Goal: Task Accomplishment & Management: Use online tool/utility

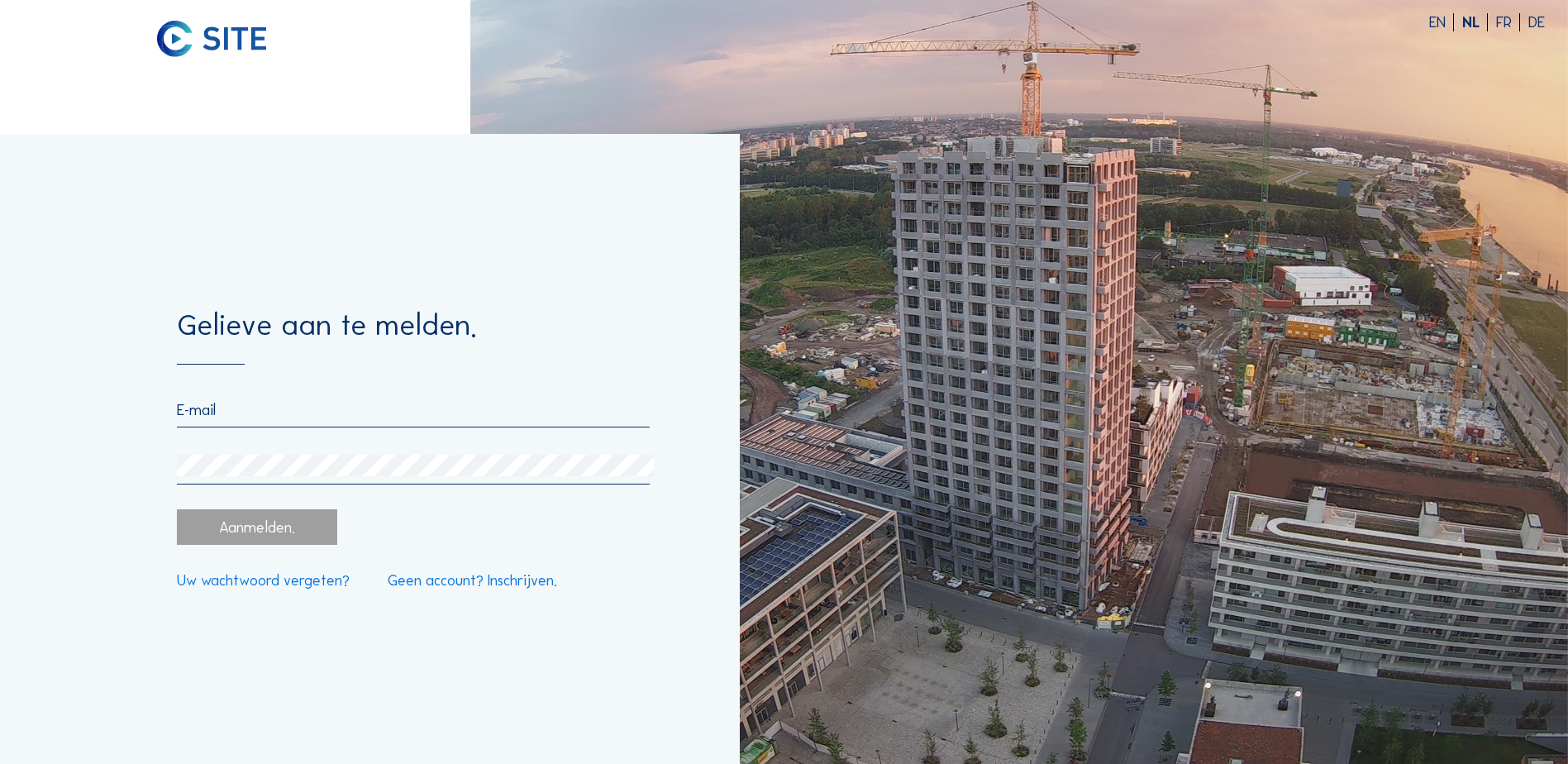
type input "[EMAIL_ADDRESS][DOMAIN_NAME]"
click at [264, 537] on div "Aanmelden." at bounding box center [256, 526] width 159 height 35
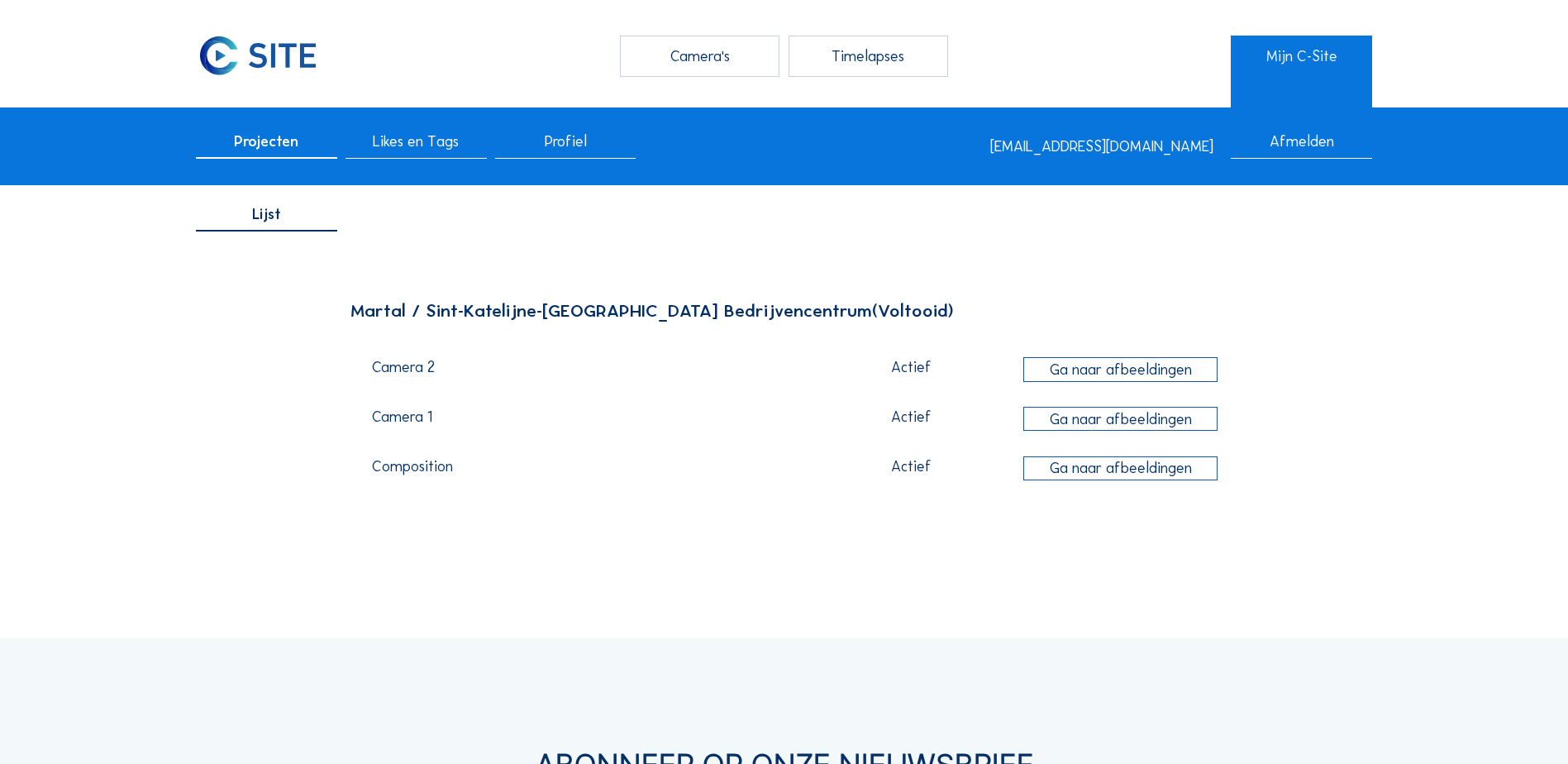
click at [867, 56] on div "Timelapses" at bounding box center [868, 56] width 159 height 41
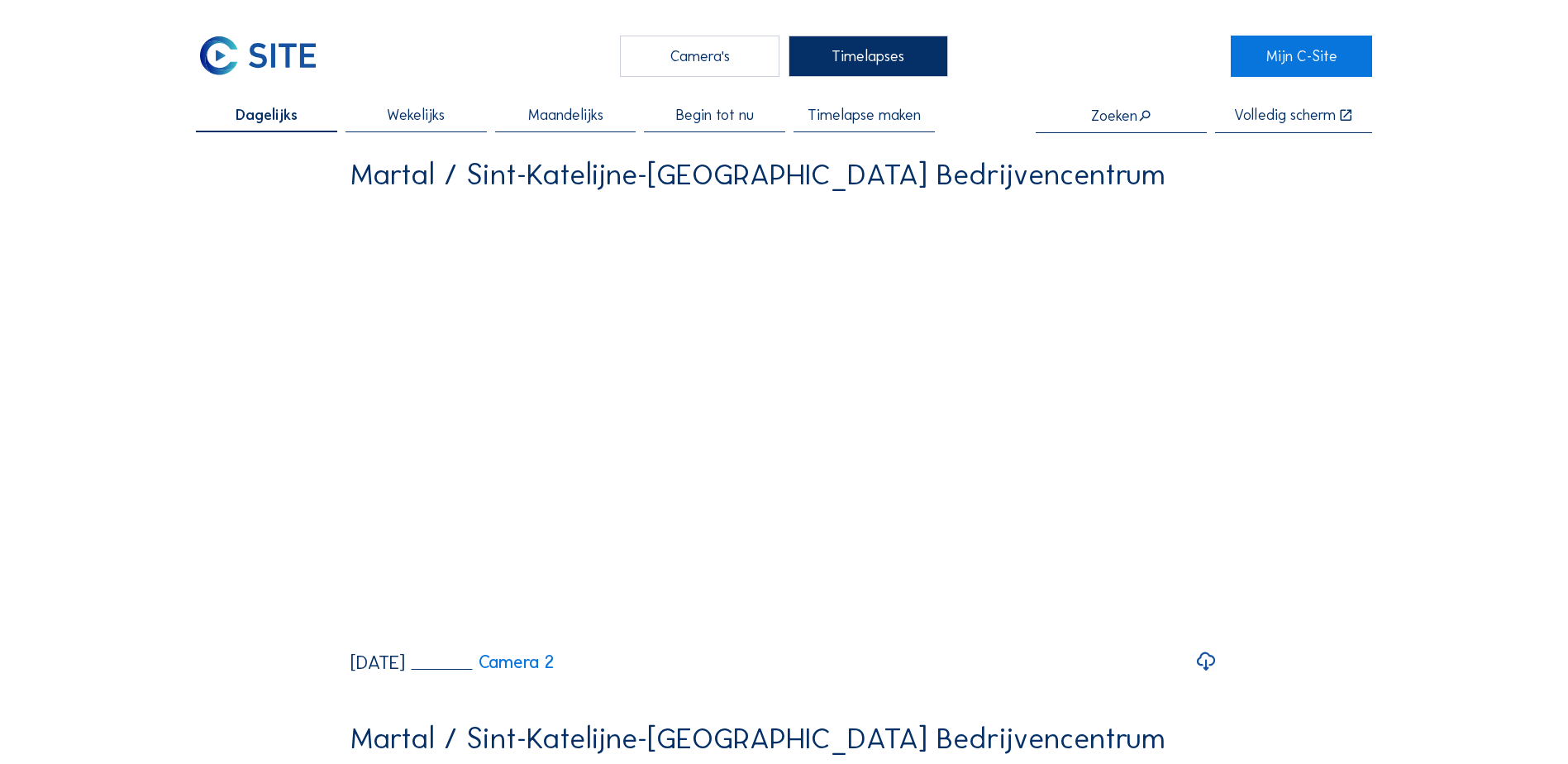
click at [899, 115] on span "Timelapse maken" at bounding box center [863, 115] width 113 height 15
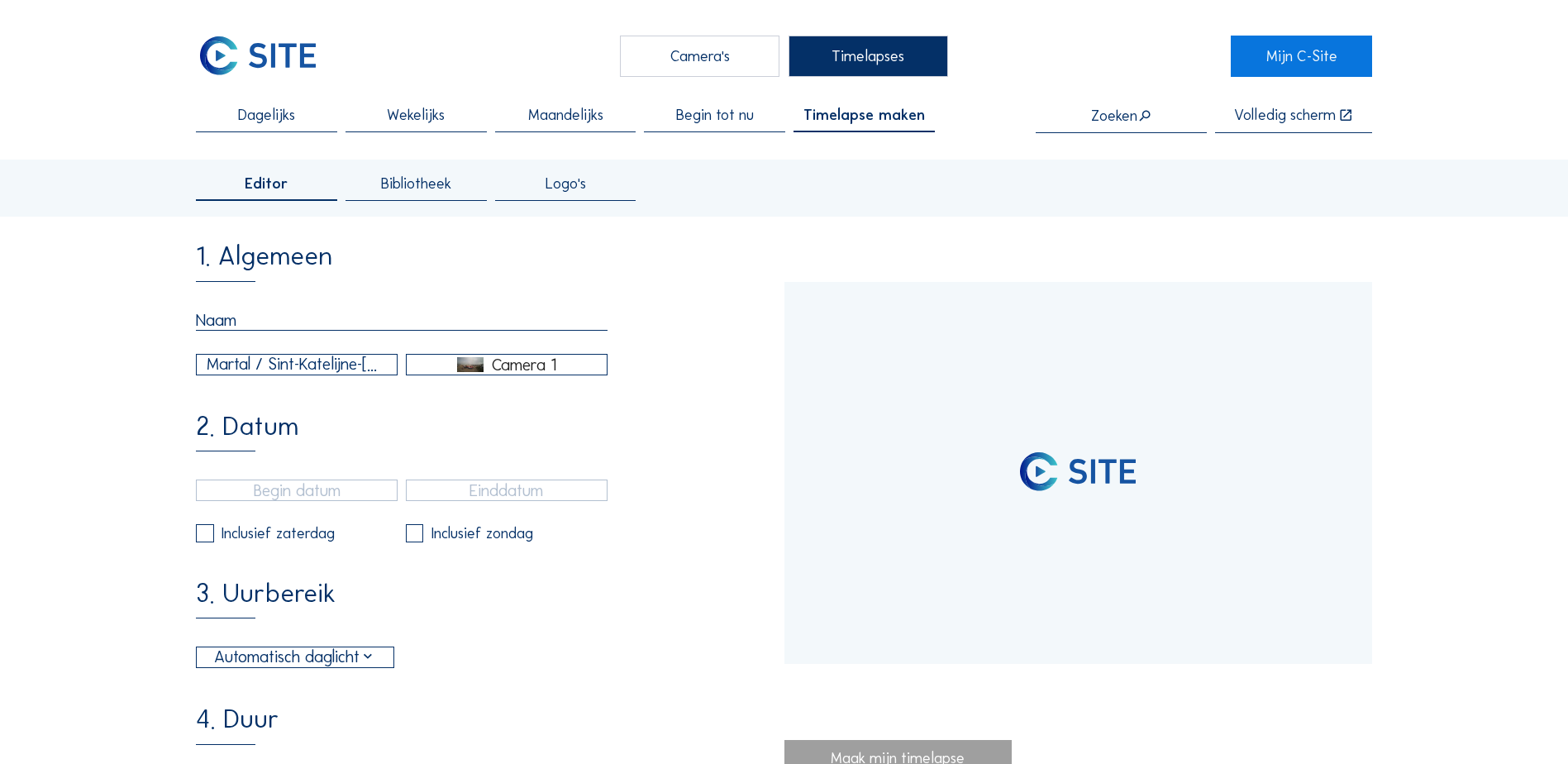
type input "[DATE] 14:25"
type input "[DATE] 13:15"
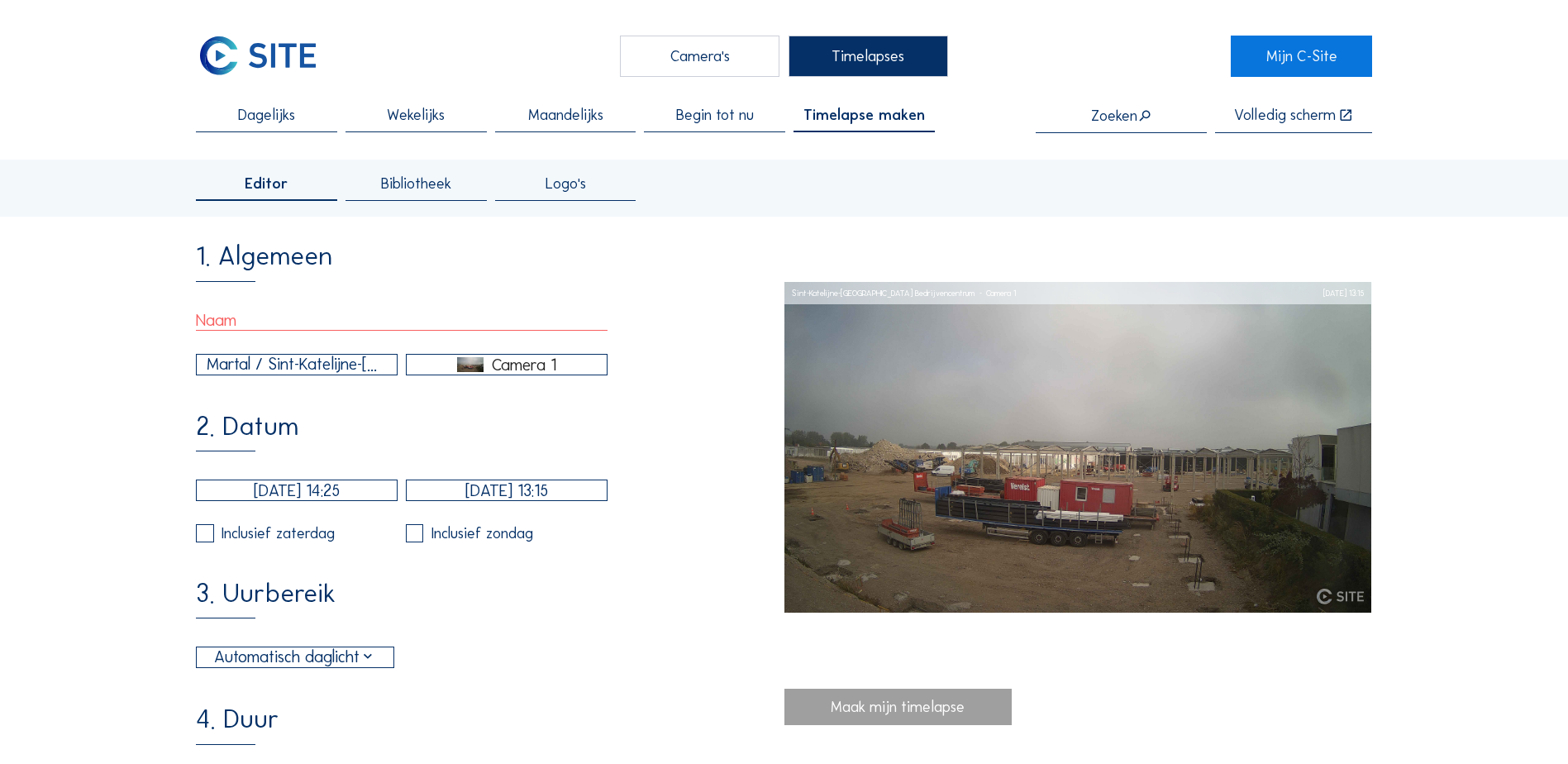
click at [536, 370] on div "Camera 1" at bounding box center [524, 363] width 65 height 15
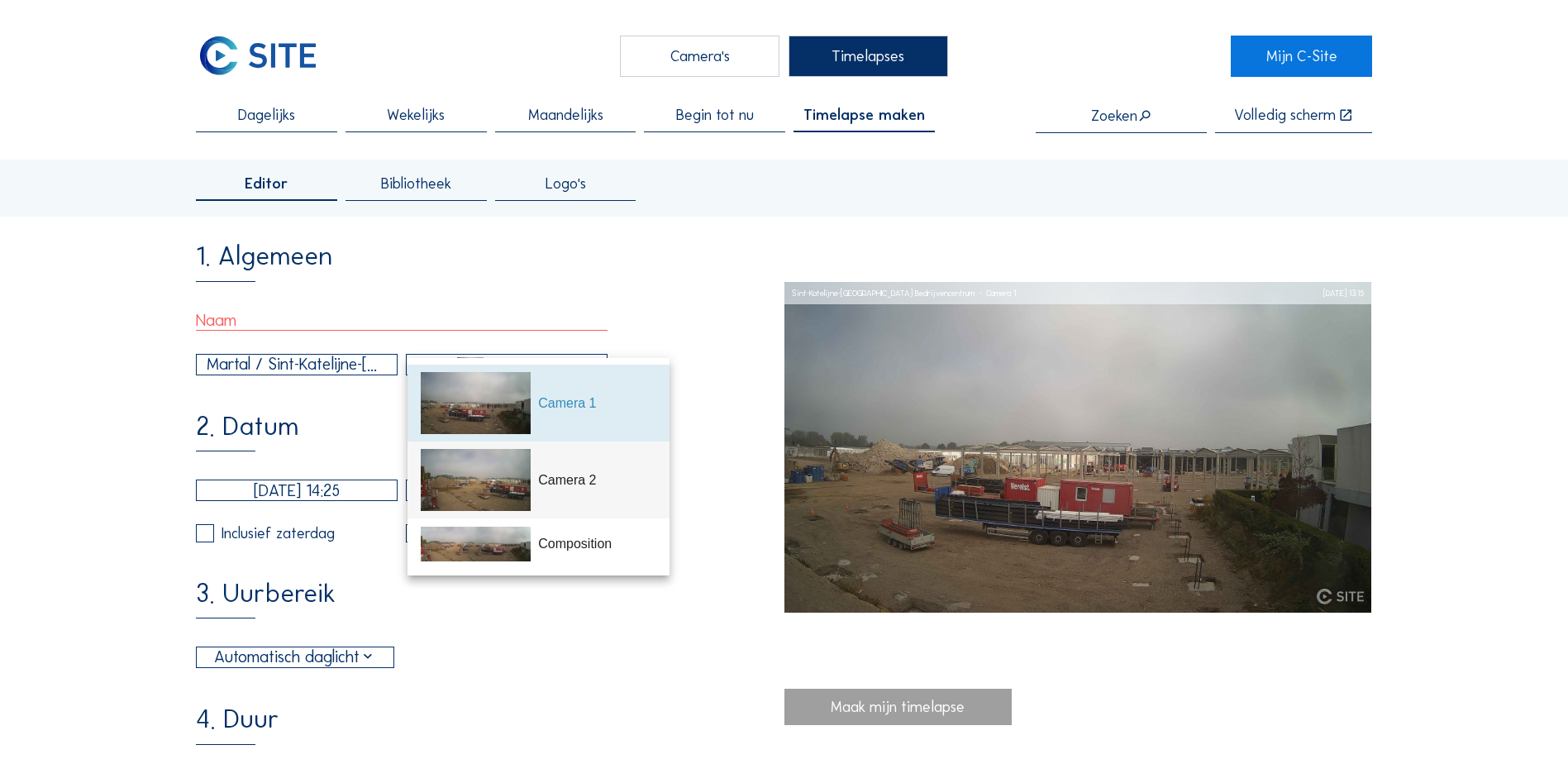
click at [559, 487] on div "Camera 2" at bounding box center [597, 480] width 117 height 20
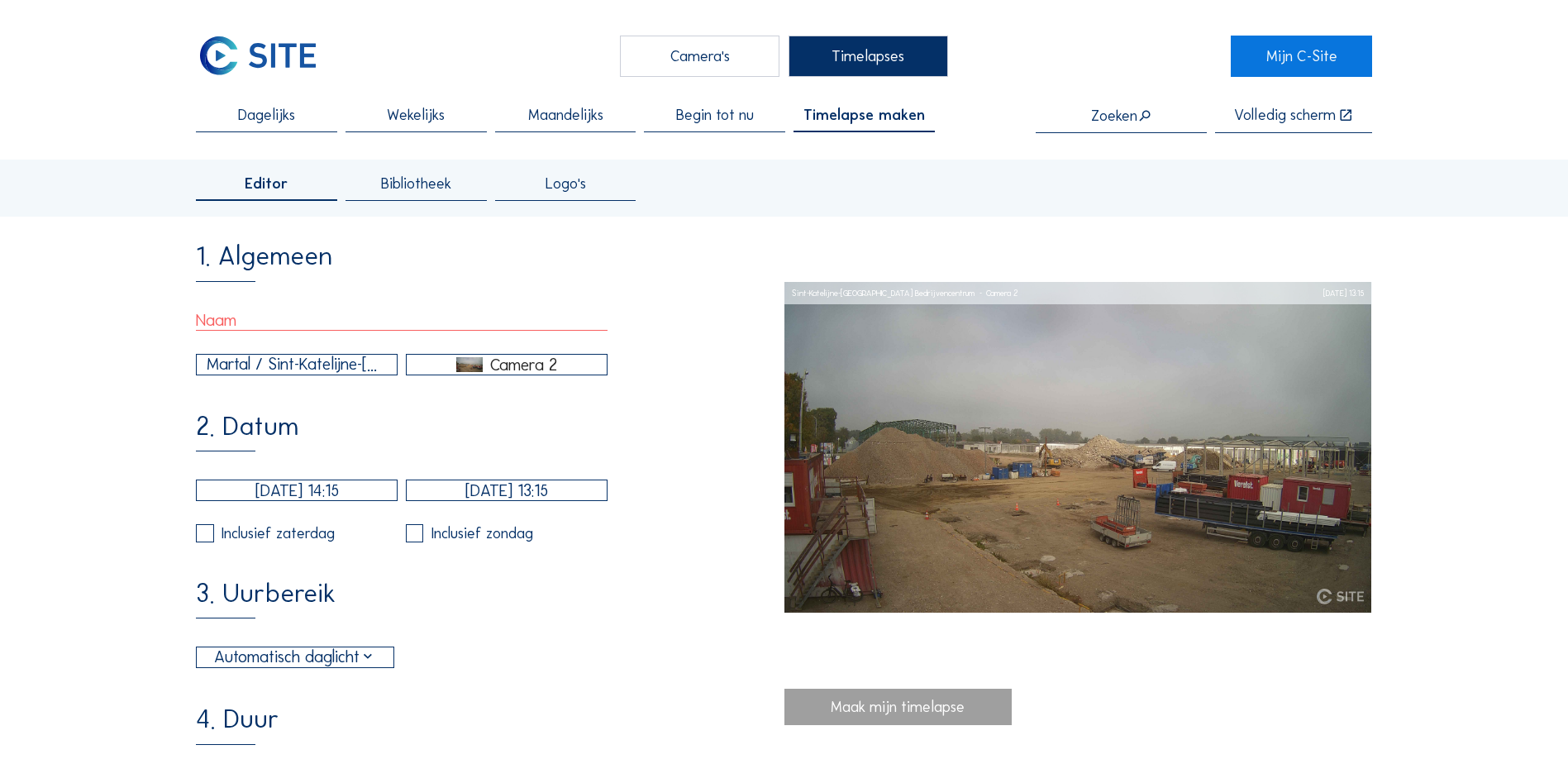
click at [560, 372] on div "Camera 2" at bounding box center [507, 363] width 200 height 15
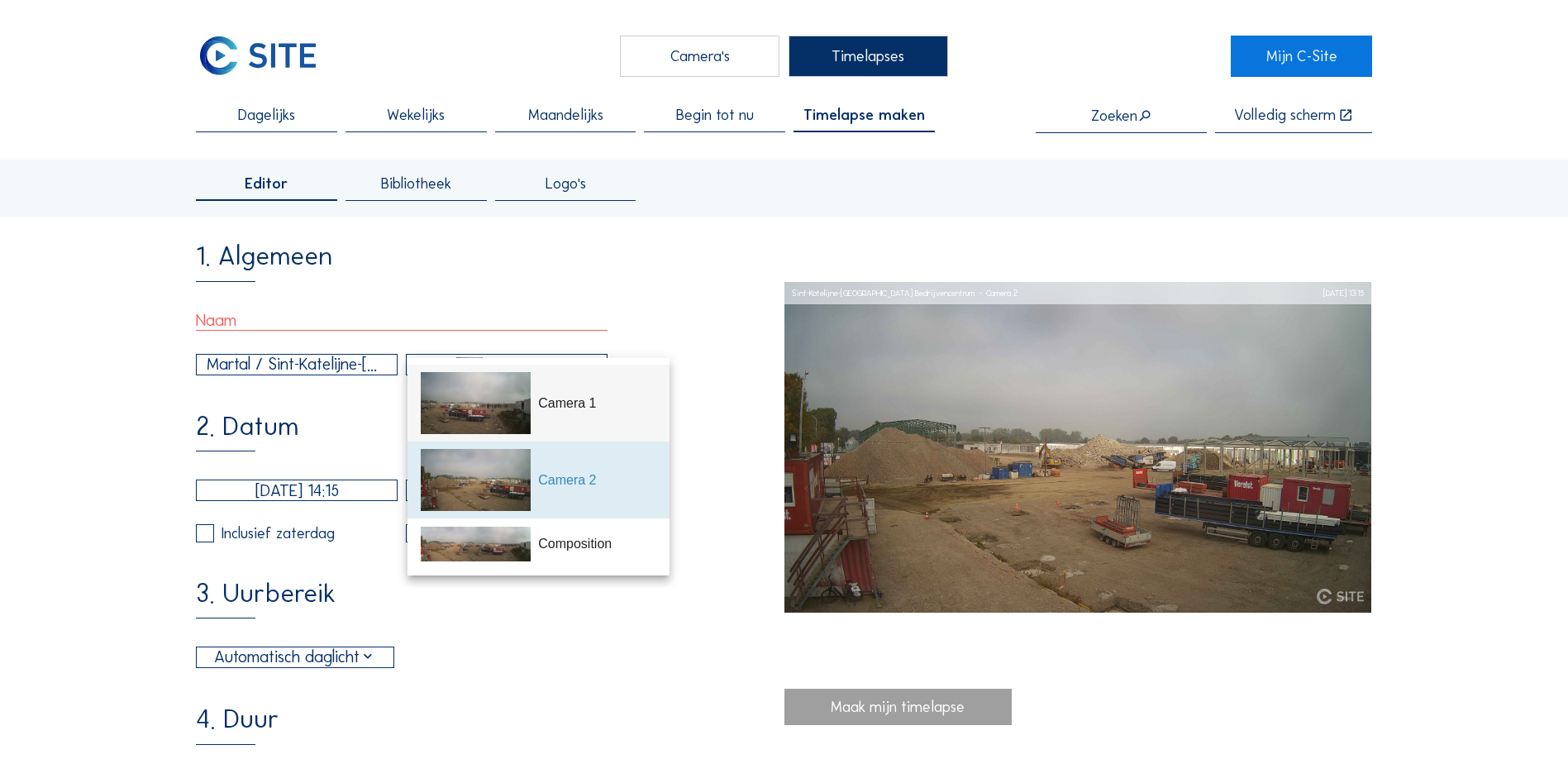
click at [520, 409] on img at bounding box center [476, 403] width 110 height 62
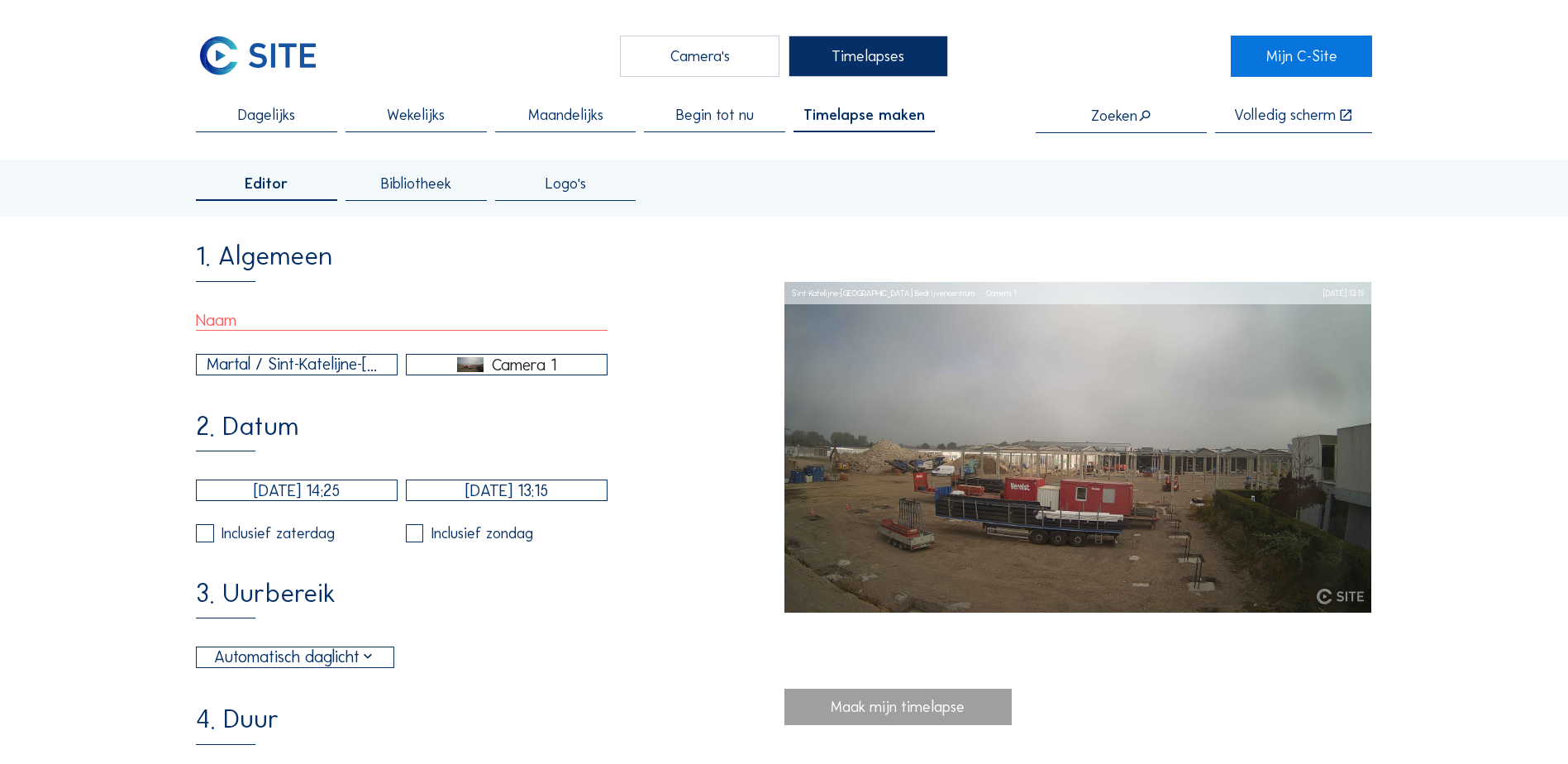
click at [520, 372] on div "Camera 1" at bounding box center [524, 363] width 65 height 15
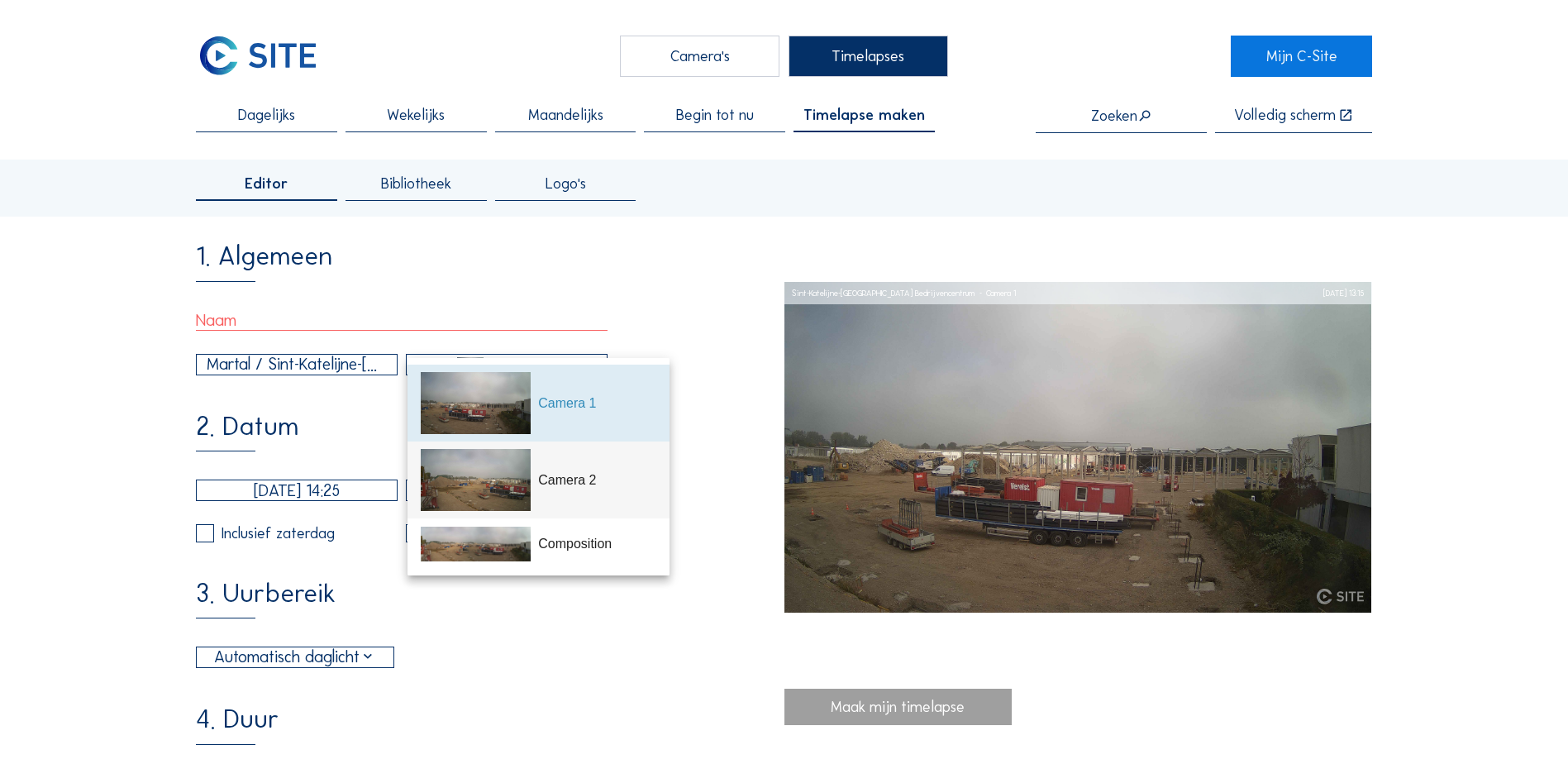
click at [510, 490] on img at bounding box center [476, 480] width 110 height 62
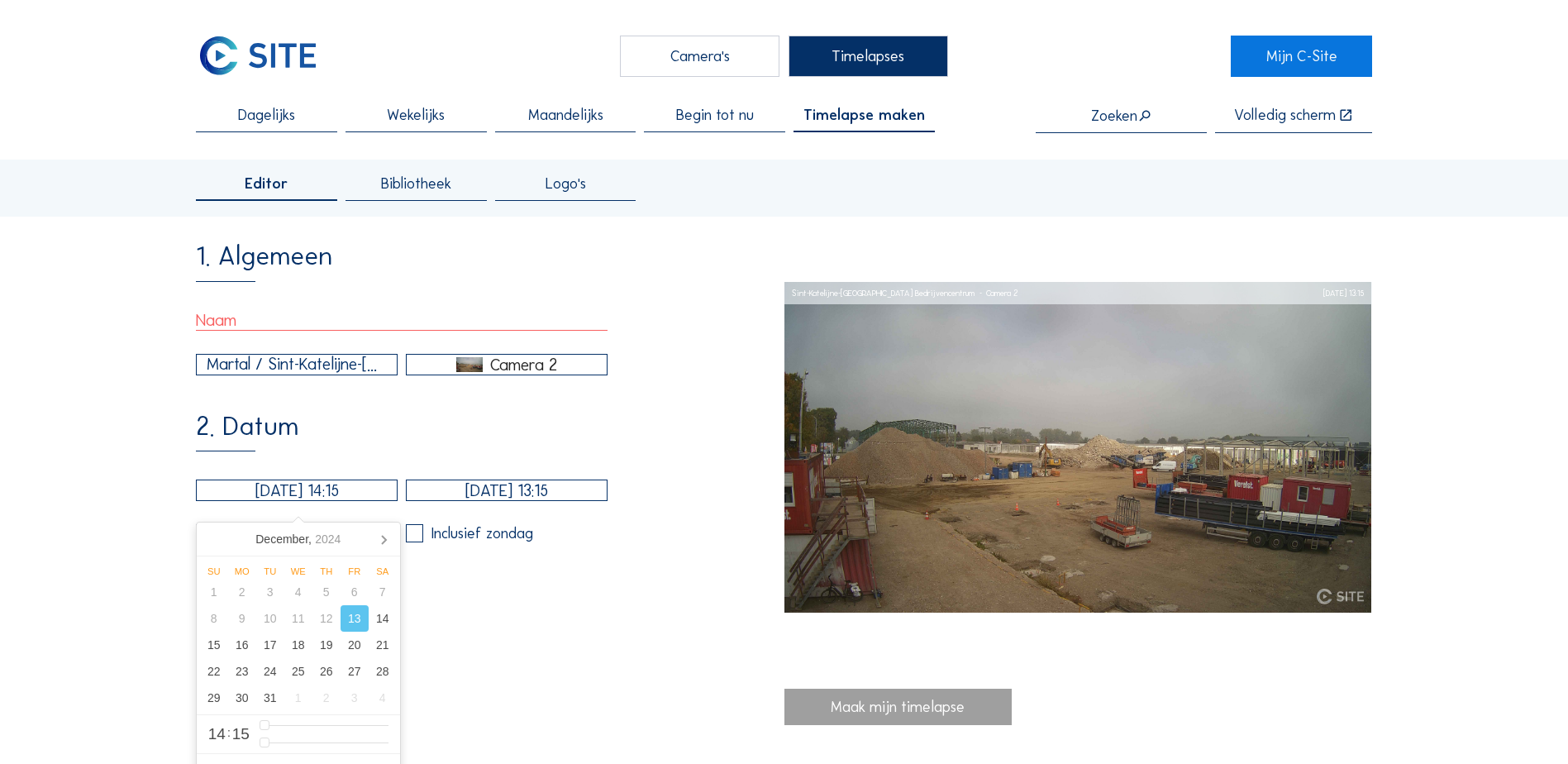
click at [308, 500] on input "[DATE] 14:15" at bounding box center [296, 489] width 202 height 22
click at [377, 540] on icon at bounding box center [383, 538] width 27 height 27
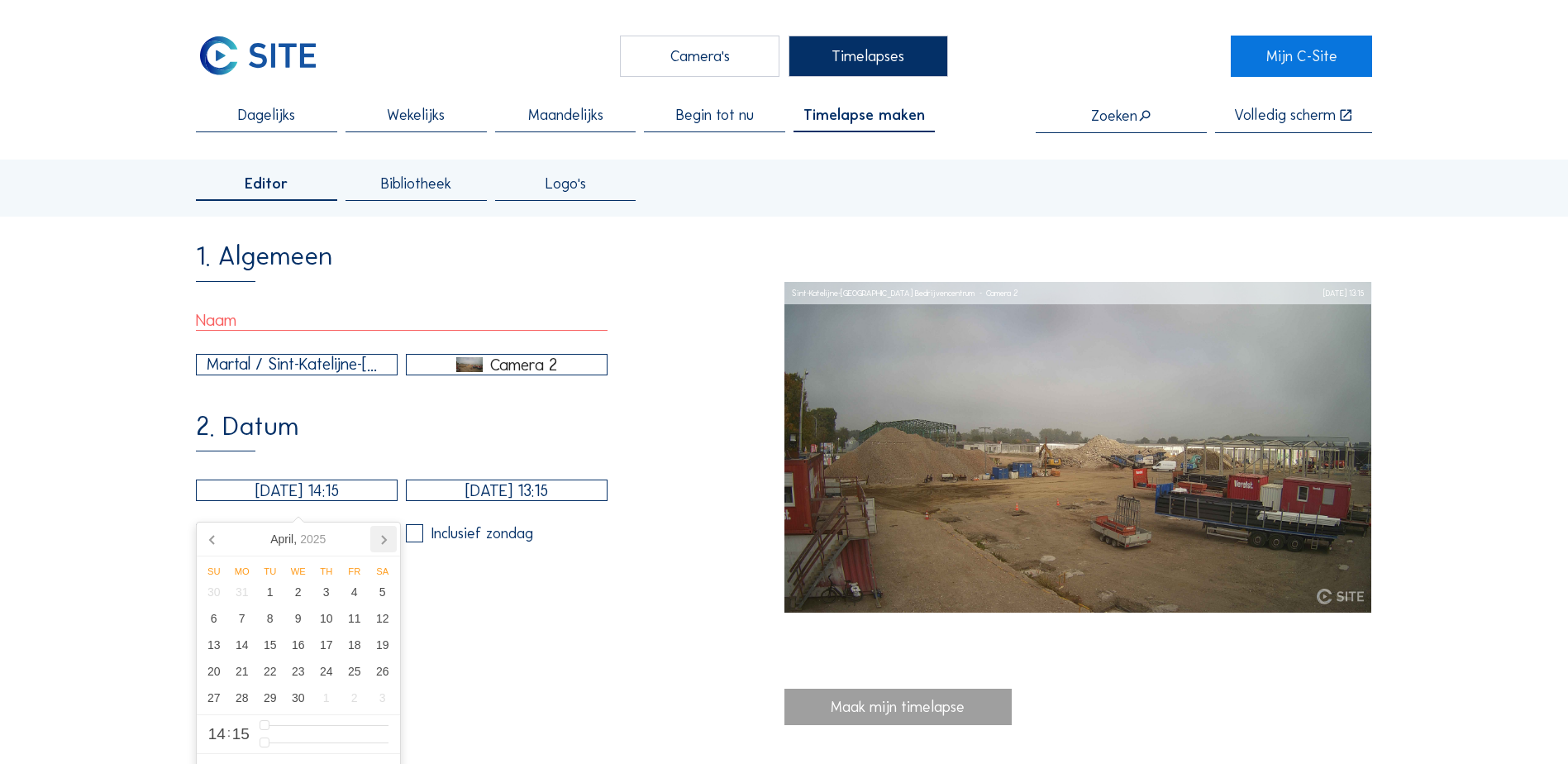
click at [377, 540] on icon at bounding box center [383, 538] width 27 height 27
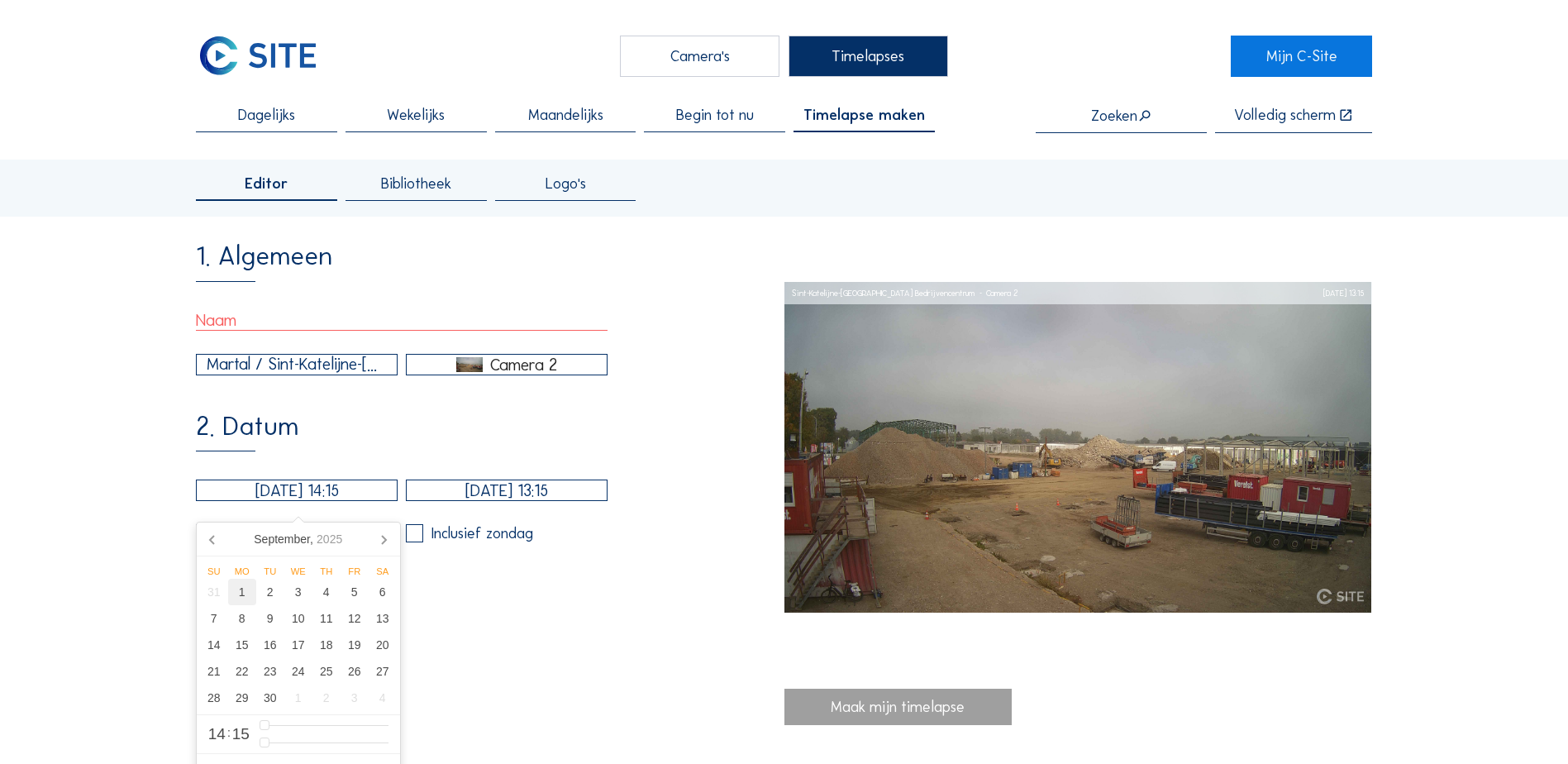
click at [247, 589] on div "1" at bounding box center [242, 592] width 28 height 27
type input "[DATE] 14:15"
click at [483, 494] on input "[DATE] 13:15" at bounding box center [507, 489] width 202 height 22
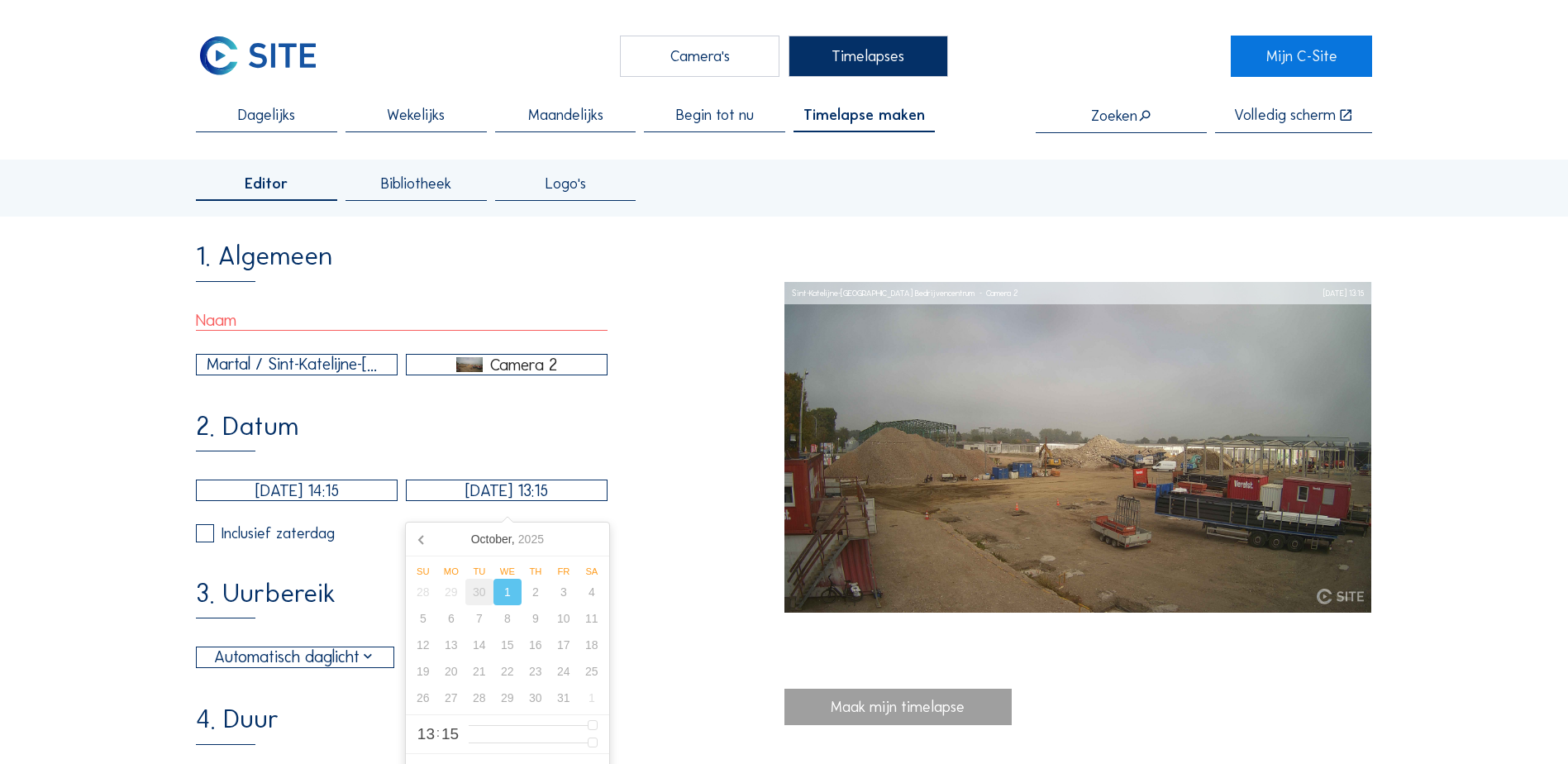
click at [474, 588] on div "30" at bounding box center [479, 592] width 28 height 27
type input "[DATE] 13:15"
click at [663, 453] on div "2. Datum [DATE] 14:15 [DATE] 13:15 Inclusief zaterdag Inclusief zondag" at bounding box center [489, 478] width 588 height 129
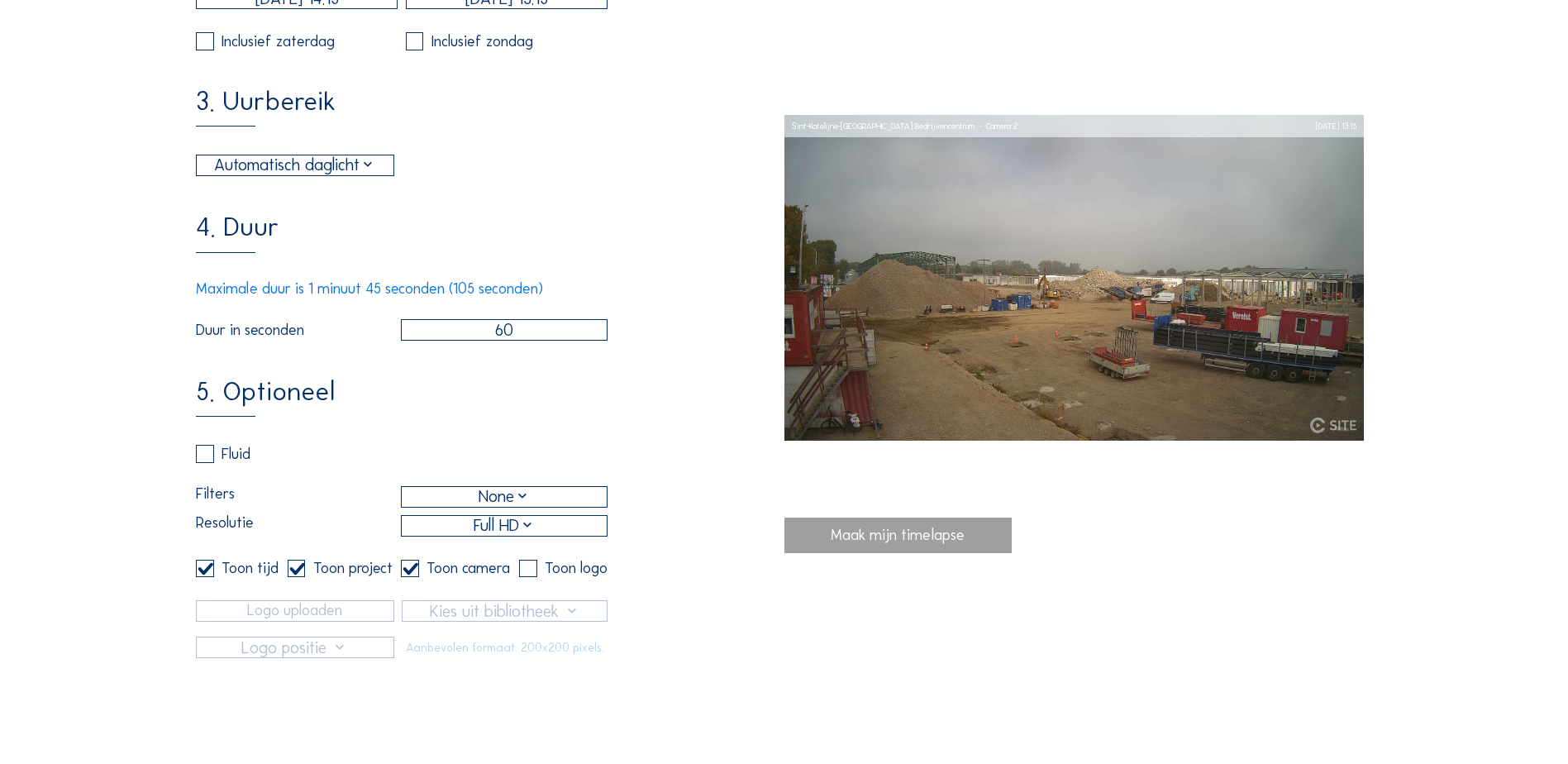
scroll to position [496, 0]
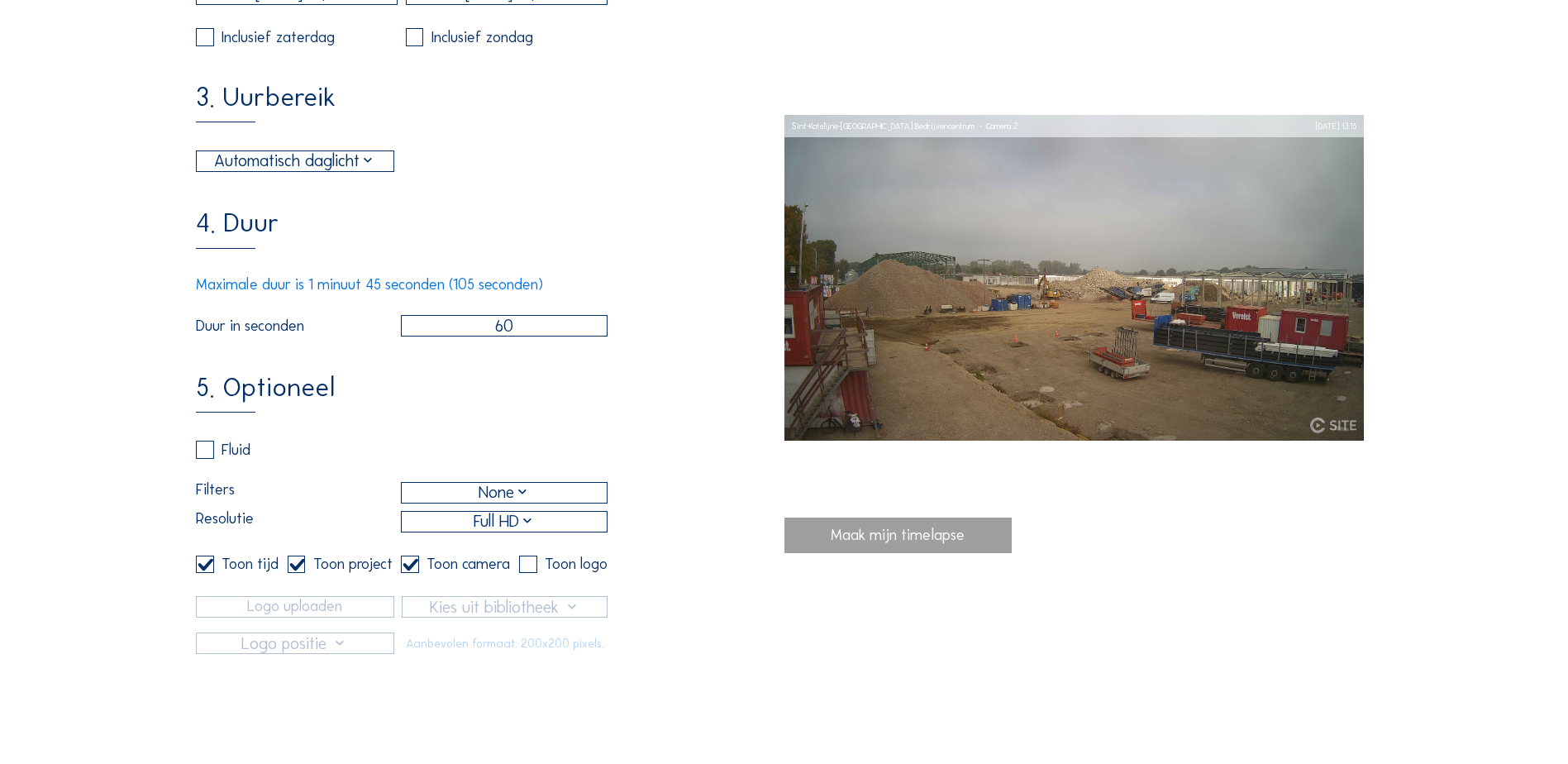
click at [408, 569] on input "checkbox" at bounding box center [406, 564] width 10 height 10
checkbox input "false"
click at [298, 574] on label at bounding box center [296, 564] width 18 height 18
click at [298, 569] on input "checkbox" at bounding box center [293, 564] width 10 height 10
checkbox input "false"
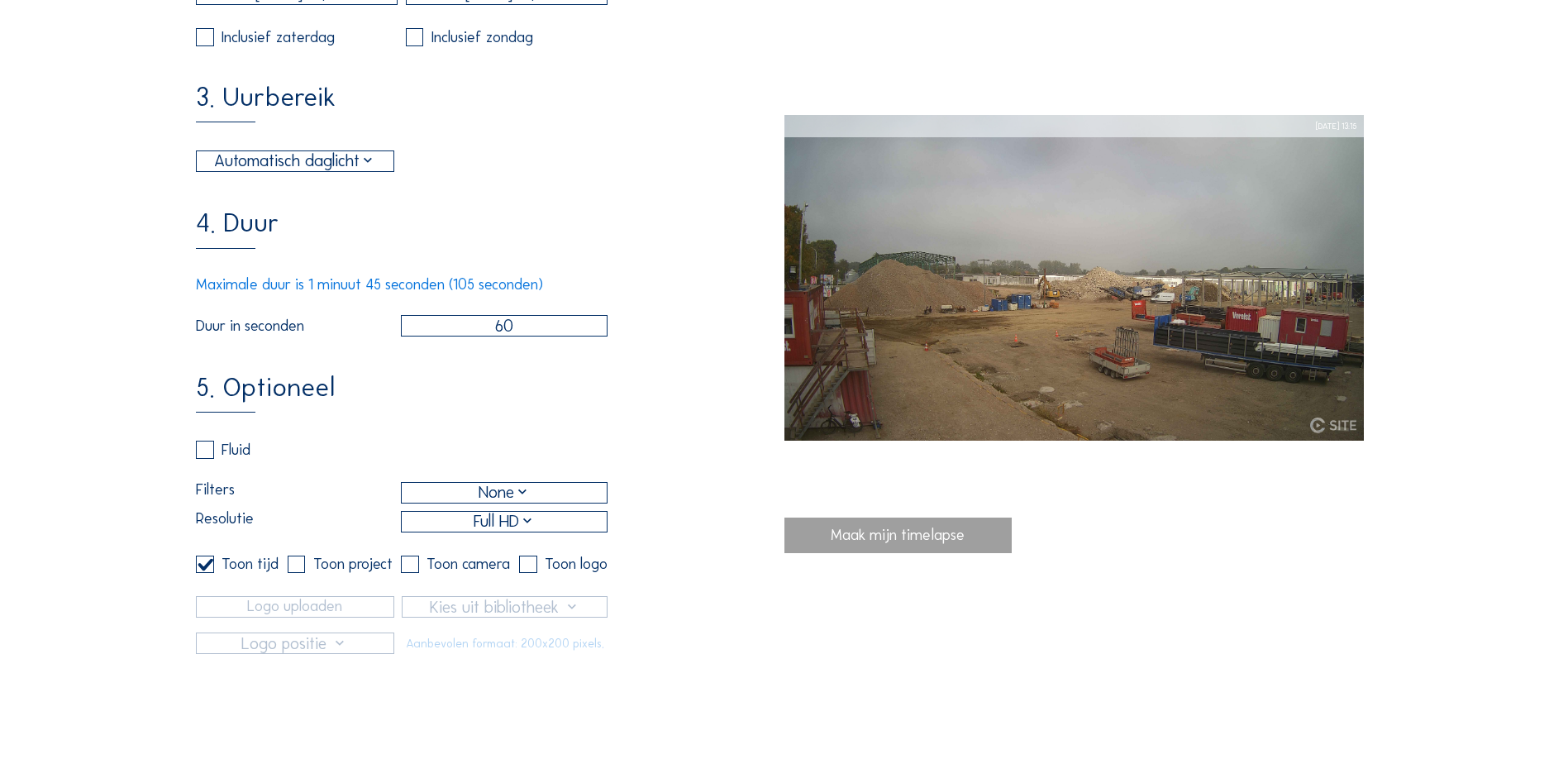
click at [212, 574] on label at bounding box center [204, 564] width 18 height 18
click at [207, 569] on input "checkbox" at bounding box center [201, 564] width 10 height 10
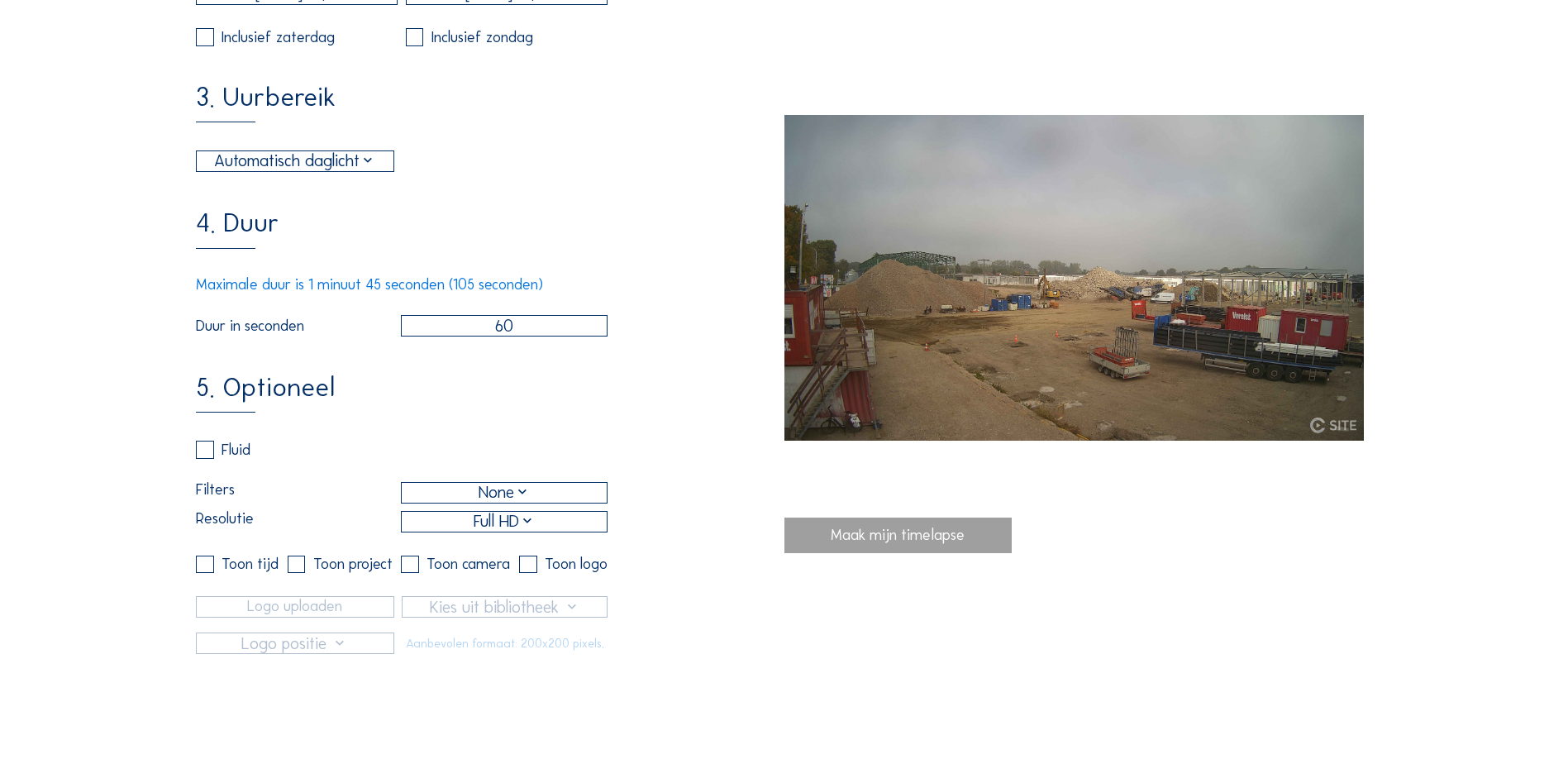
click at [884, 540] on div "Maak mijn timelapse" at bounding box center [899, 535] width 228 height 35
click at [210, 574] on label at bounding box center [204, 564] width 18 height 18
click at [207, 569] on input "checkbox" at bounding box center [201, 564] width 10 height 10
checkbox input "true"
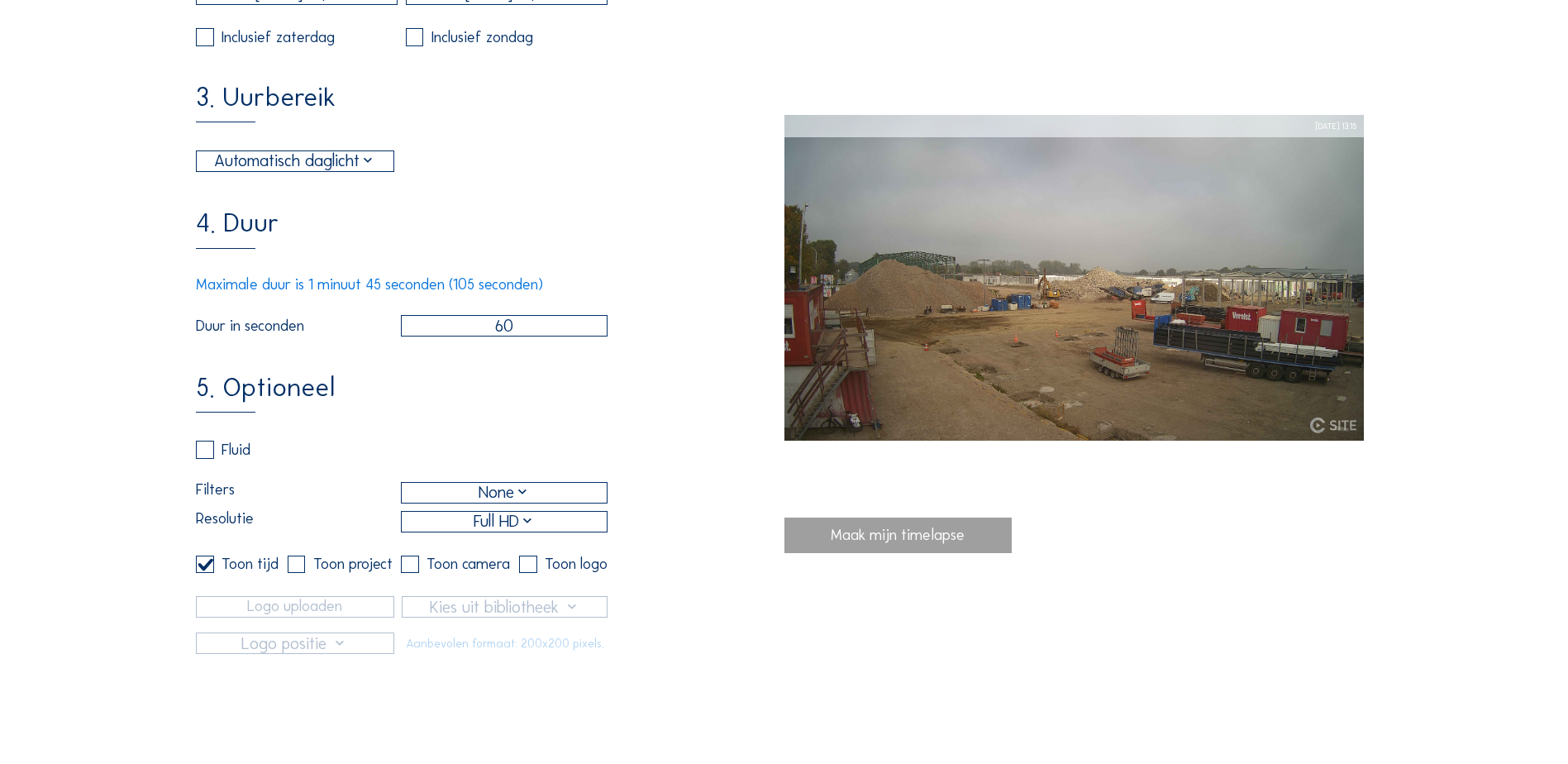
click at [666, 613] on div "5. Optioneel Fluid Filters None Resolutie Full HD Toon tijd Toon project Toon c…" at bounding box center [489, 514] width 588 height 280
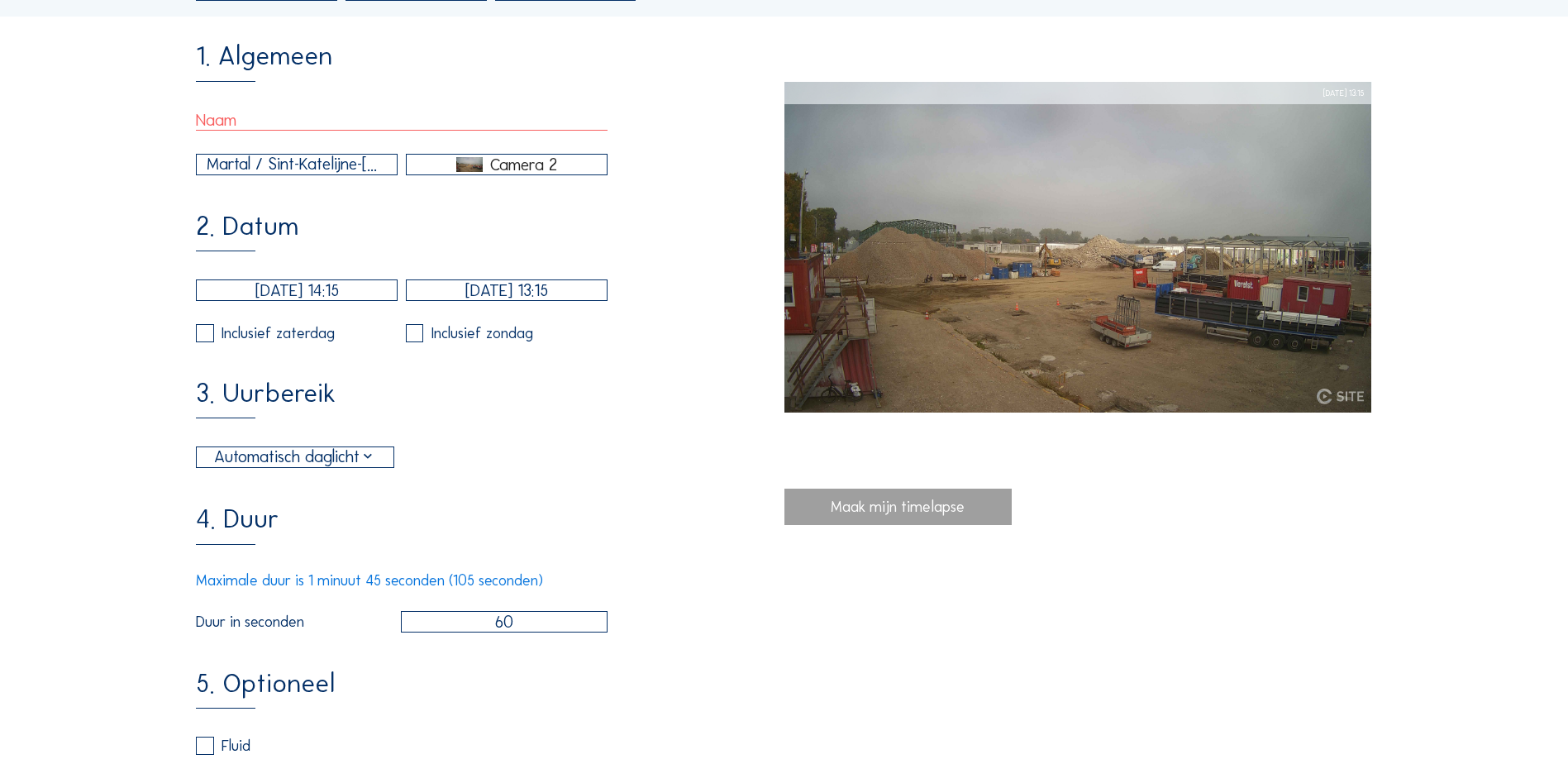
scroll to position [165, 0]
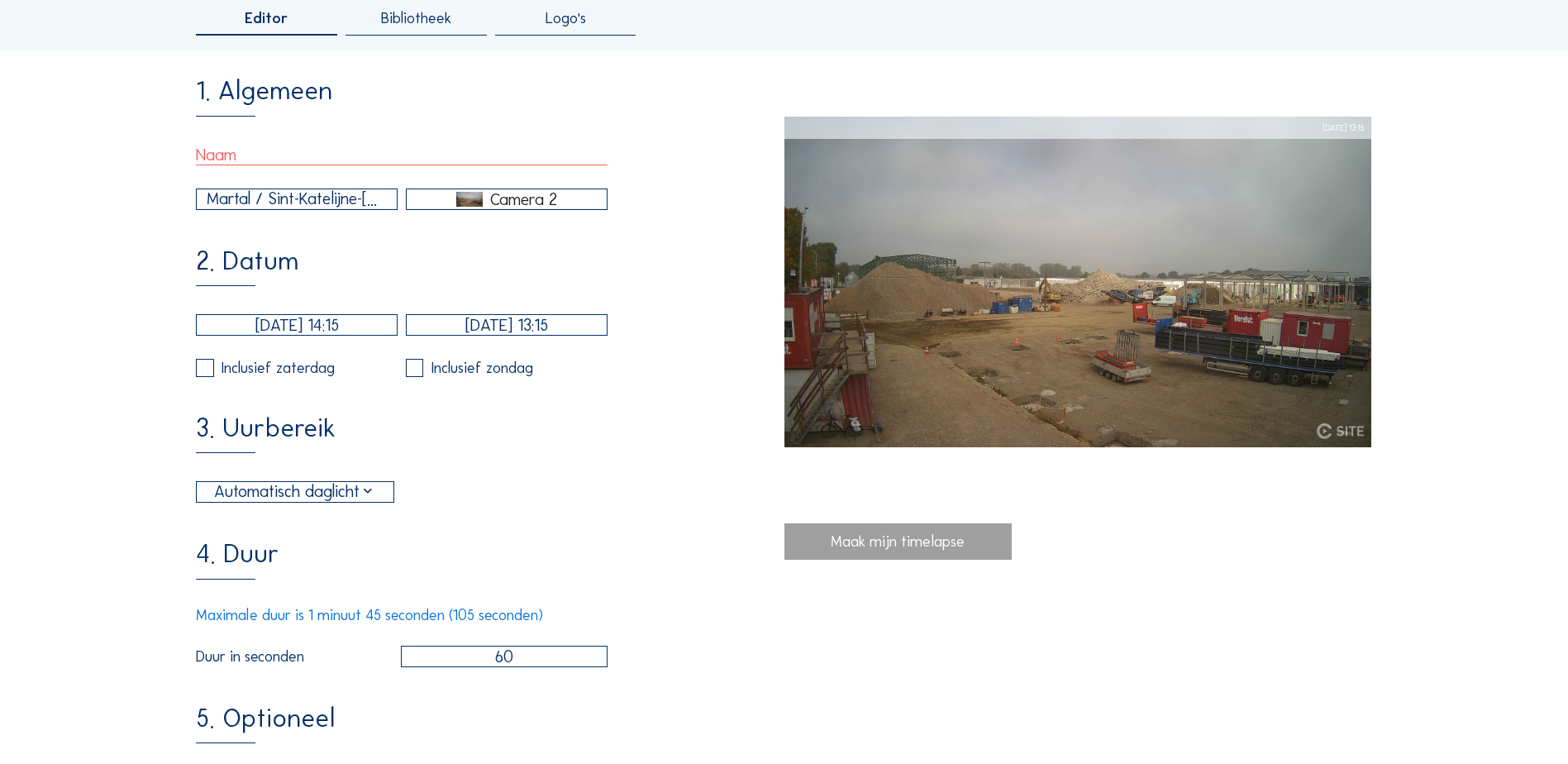
click at [262, 156] on input "text" at bounding box center [401, 155] width 412 height 21
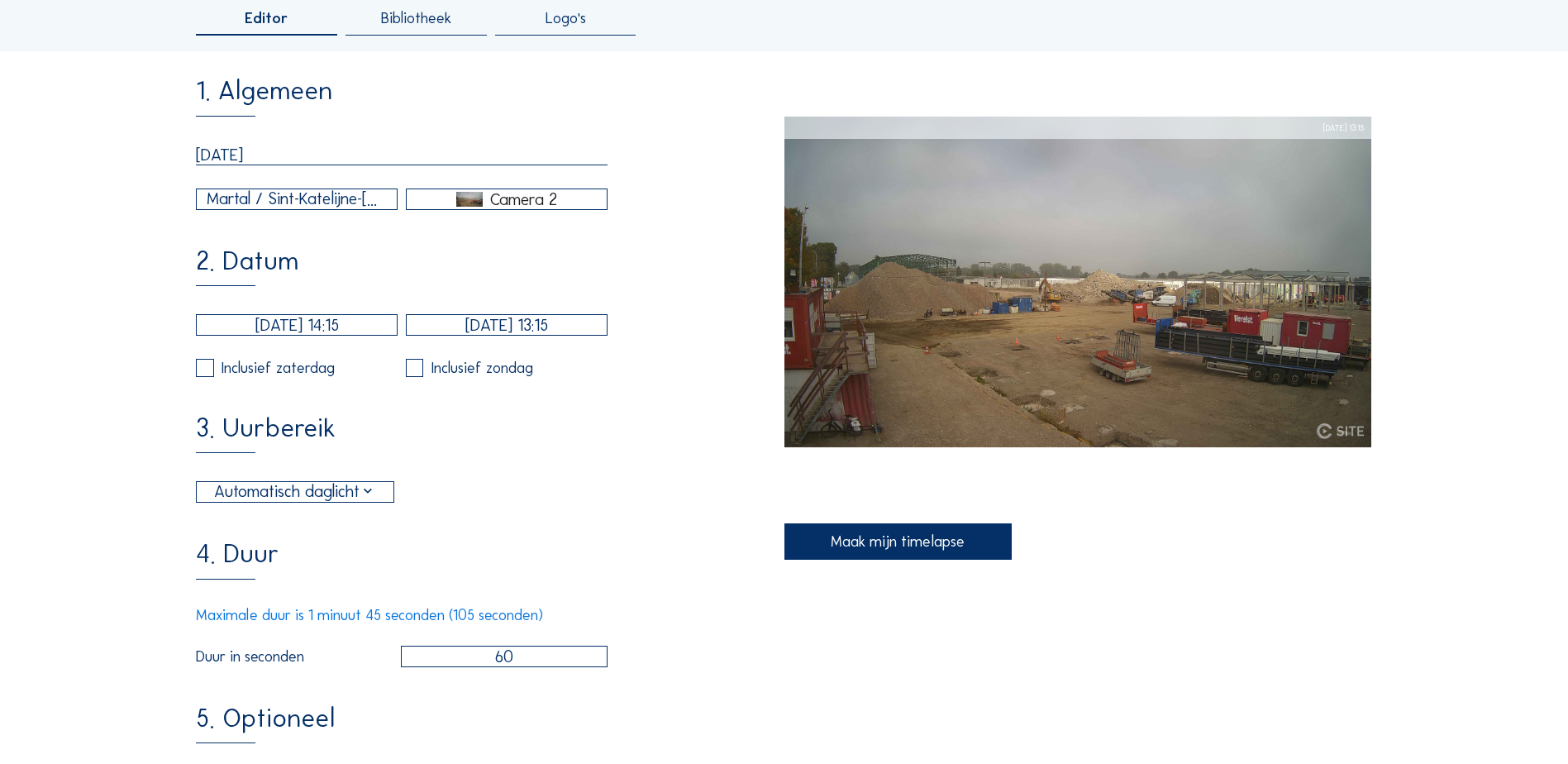
type input "[DATE]"
click at [863, 531] on div "Maak mijn timelapse" at bounding box center [899, 540] width 228 height 35
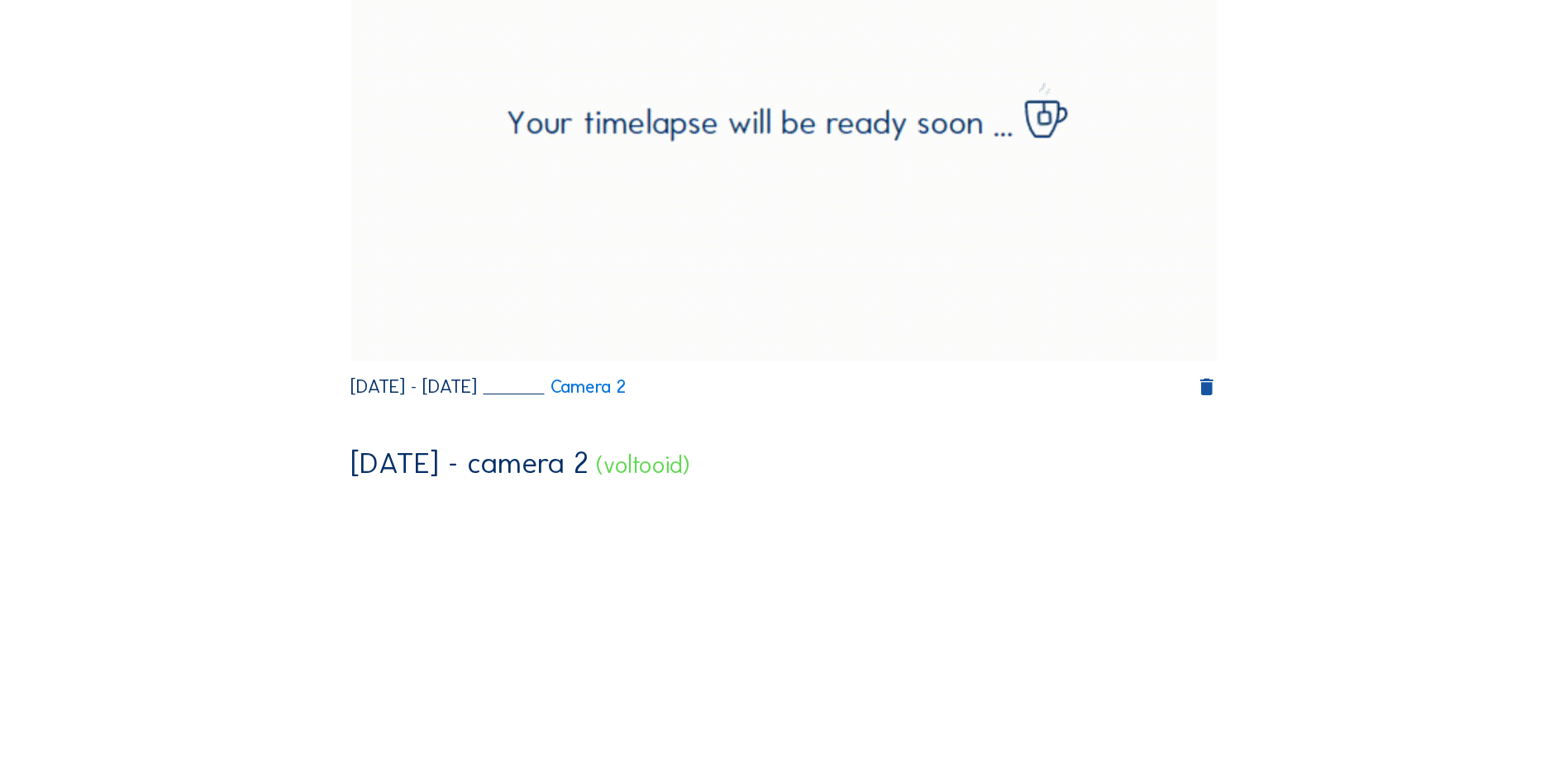
scroll to position [83, 0]
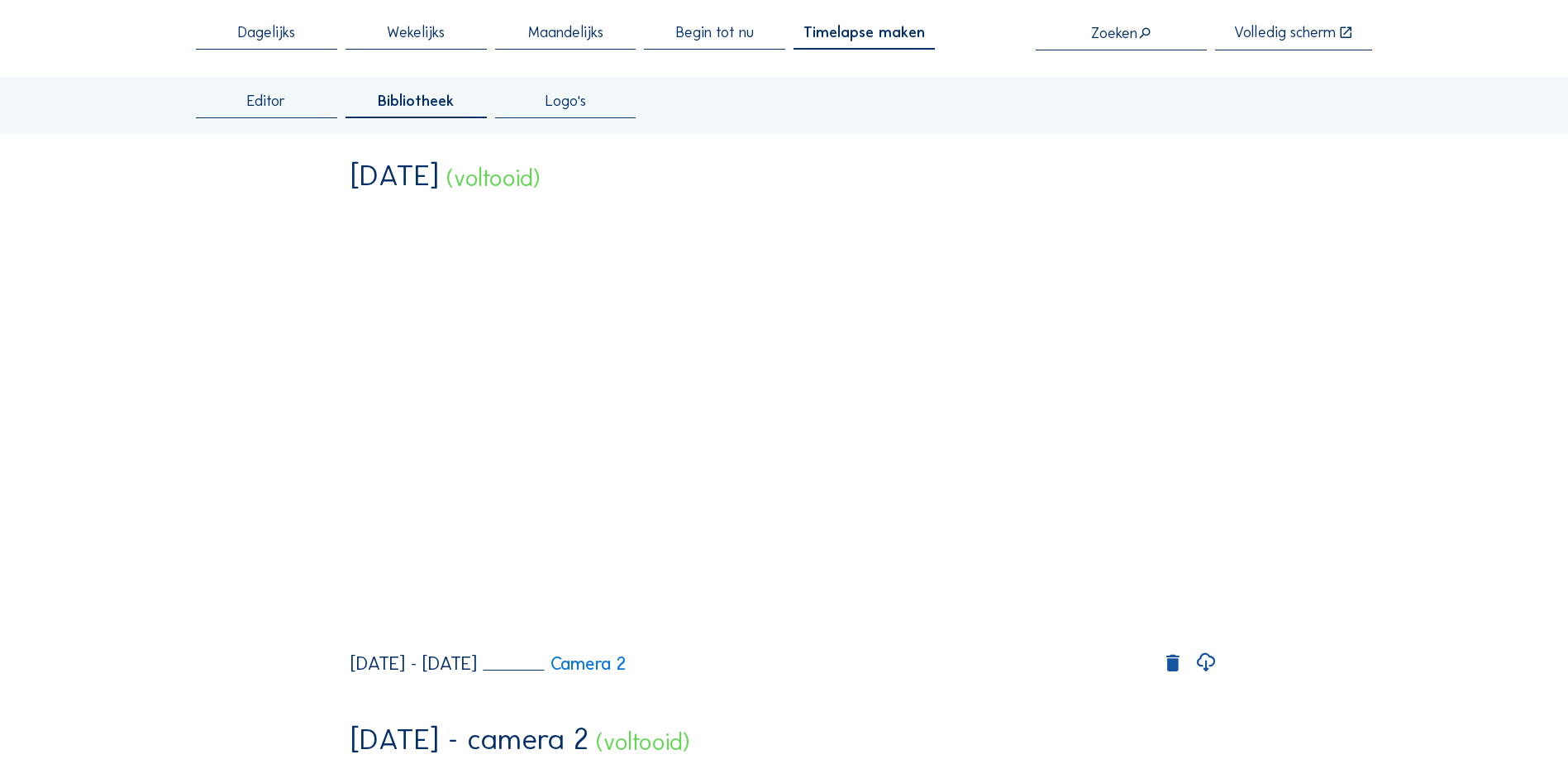
scroll to position [165, 0]
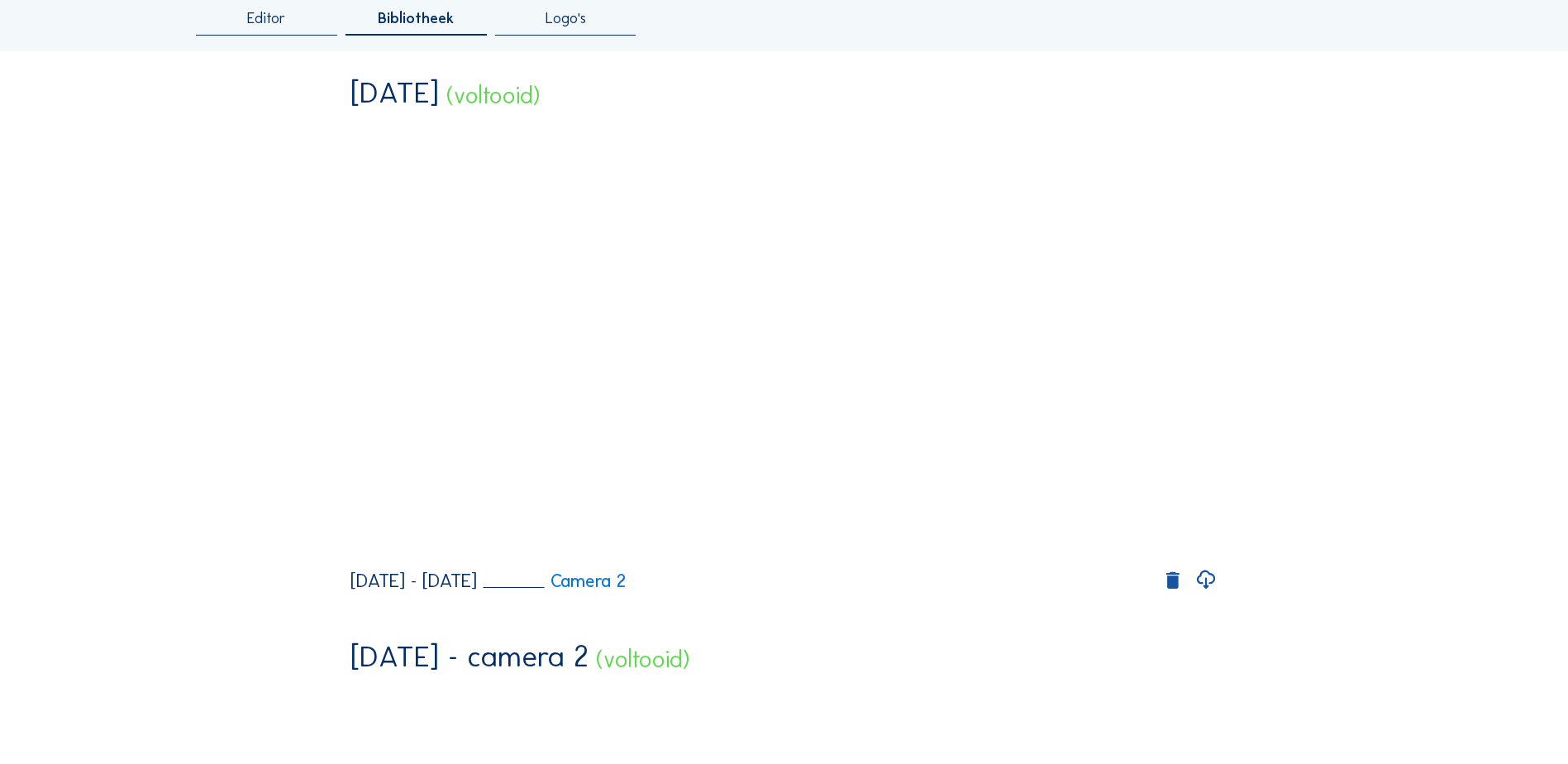
click at [1204, 593] on icon at bounding box center [1206, 580] width 22 height 28
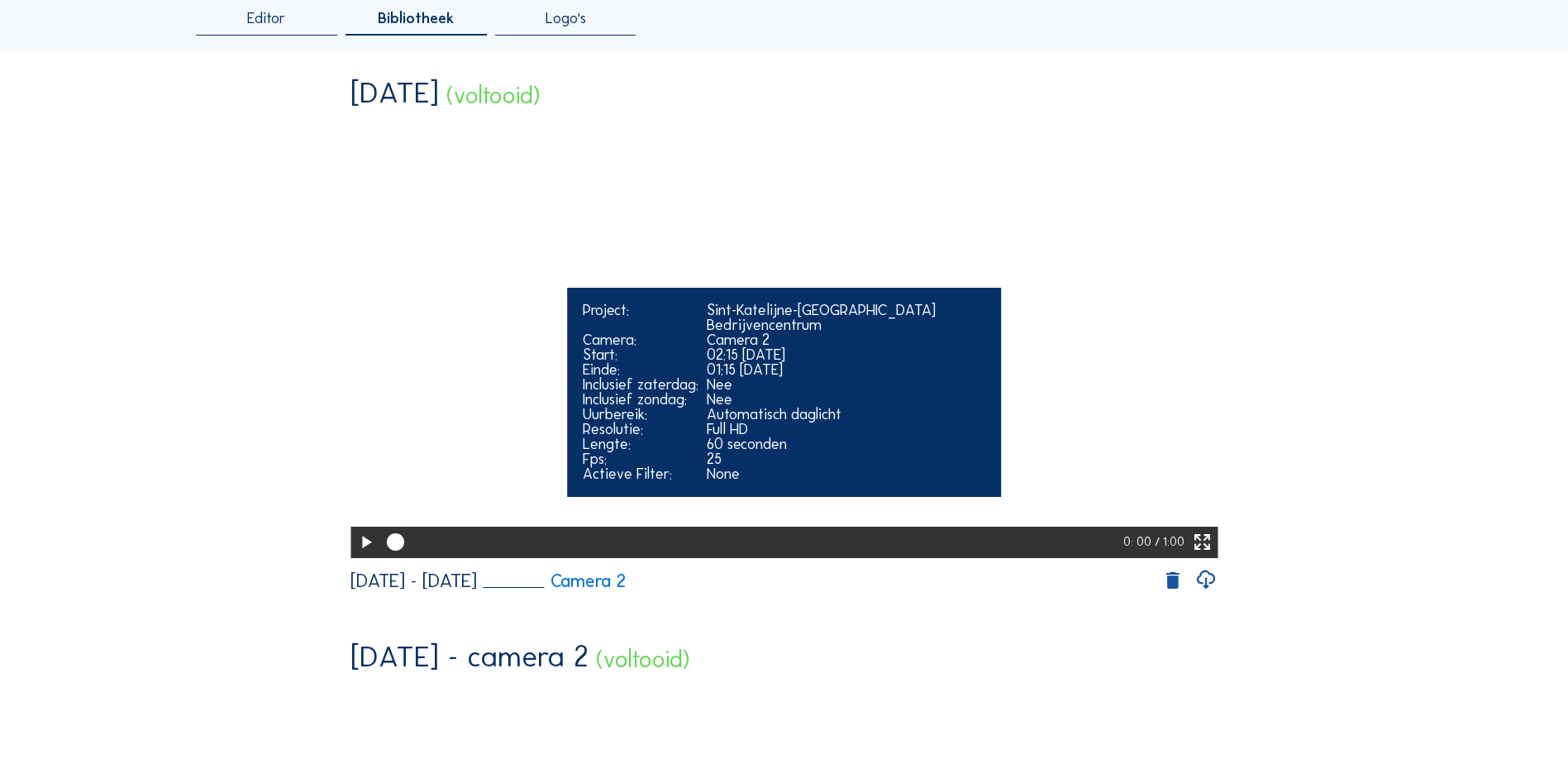
drag, startPoint x: 392, startPoint y: 596, endPoint x: 935, endPoint y: 597, distance: 543.0
click at [935, 557] on div at bounding box center [751, 542] width 744 height 31
